Goal: Information Seeking & Learning: Find specific page/section

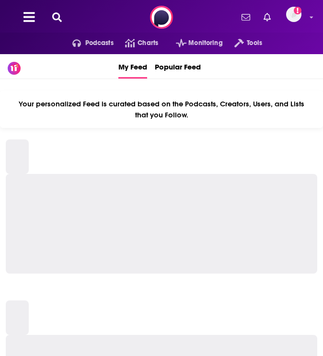
click at [134, 10] on div "Podcasts Charts Monitoring Tools For Business For Podcasters More Add a profile…" at bounding box center [161, 17] width 323 height 35
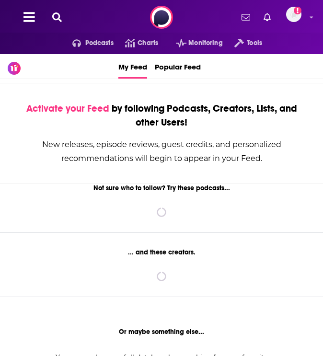
click at [57, 18] on icon at bounding box center [57, 17] width 10 height 10
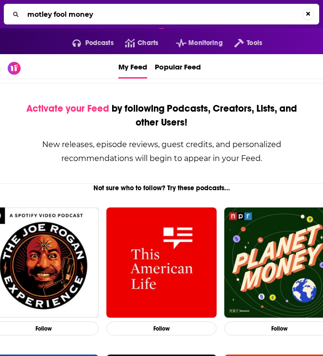
type input "motley fool money"
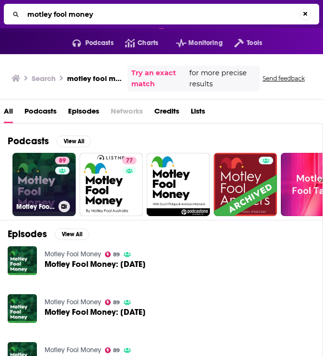
click at [43, 188] on link "89 Motley Fool Money" at bounding box center [43, 184] width 63 height 63
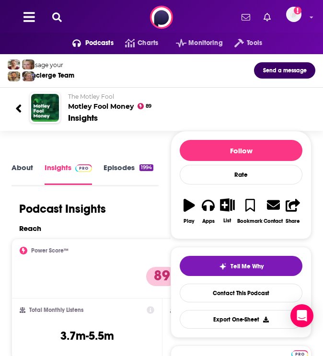
click at [59, 22] on button at bounding box center [56, 17] width 15 height 11
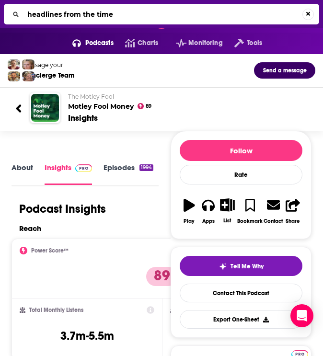
type input "headlines from the times"
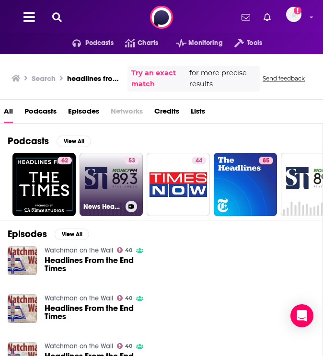
scroll to position [64, 0]
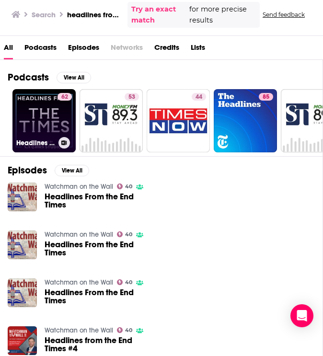
click at [43, 114] on link "62 Headlines From The Times" at bounding box center [43, 120] width 63 height 63
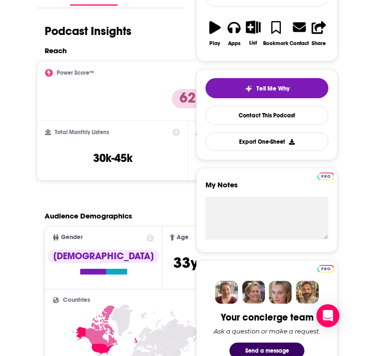
scroll to position [98, 0]
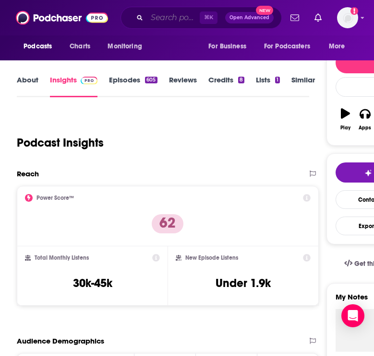
click at [175, 14] on input "Search podcasts, credits, & more..." at bounding box center [173, 17] width 53 height 15
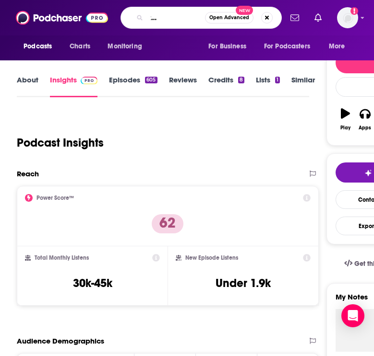
type input "Hottopics- the c-suite spot"
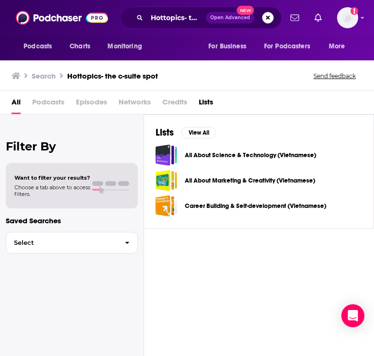
click at [36, 101] on span "Podcasts" at bounding box center [48, 105] width 32 height 20
click at [44, 100] on span "Podcasts" at bounding box center [48, 105] width 32 height 20
click at [46, 102] on span "Podcasts" at bounding box center [48, 105] width 32 height 20
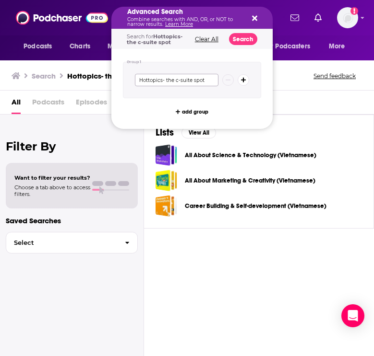
drag, startPoint x: 163, startPoint y: 79, endPoint x: 214, endPoint y: 79, distance: 50.9
click at [214, 79] on input "Hottopics- the c-suite spot" at bounding box center [176, 80] width 83 height 12
type input "Hottopics"
click at [239, 41] on button "Search" at bounding box center [243, 39] width 28 height 12
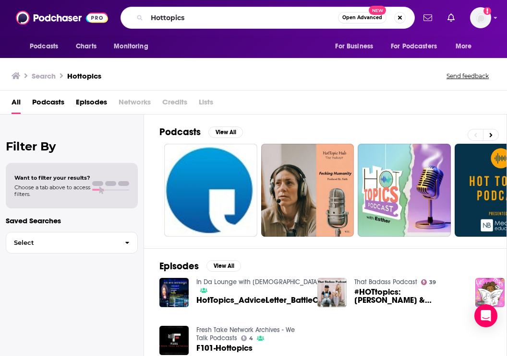
click at [40, 103] on span "Podcasts" at bounding box center [48, 105] width 32 height 20
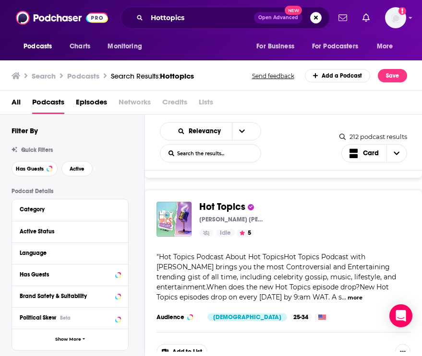
scroll to position [262, 0]
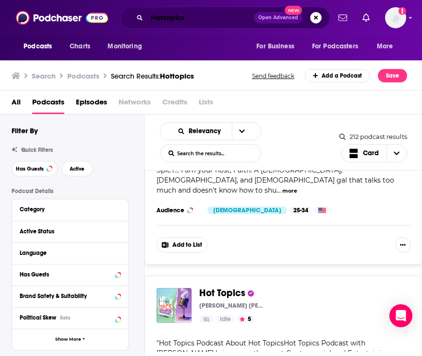
click at [197, 20] on input "Hottopics" at bounding box center [200, 17] width 107 height 15
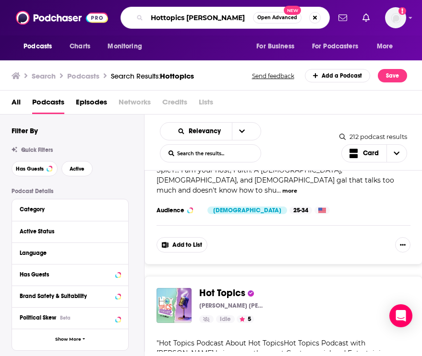
type input "Hottopics [PERSON_NAME]"
